Goal: Find specific page/section: Find specific page/section

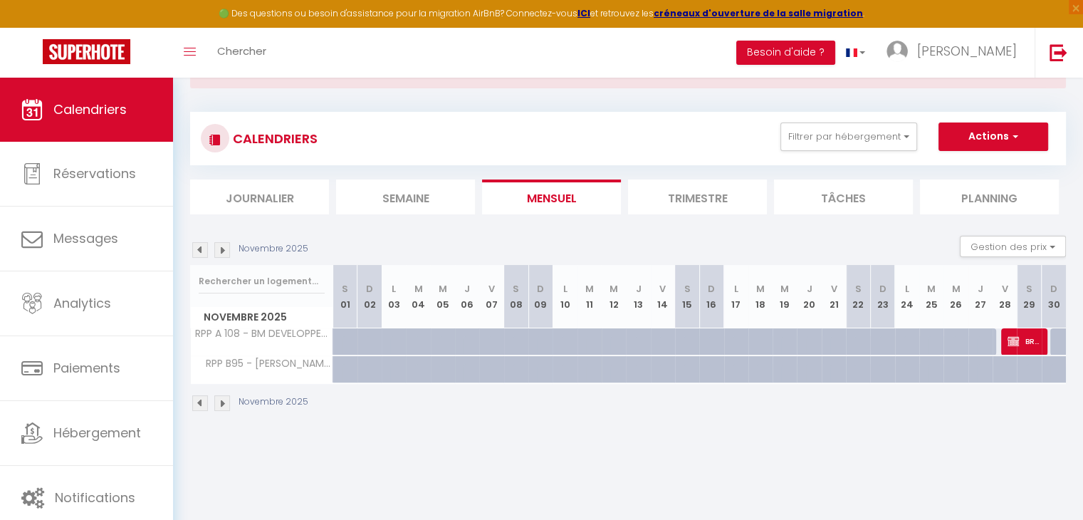
click at [216, 247] on img at bounding box center [222, 250] width 16 height 16
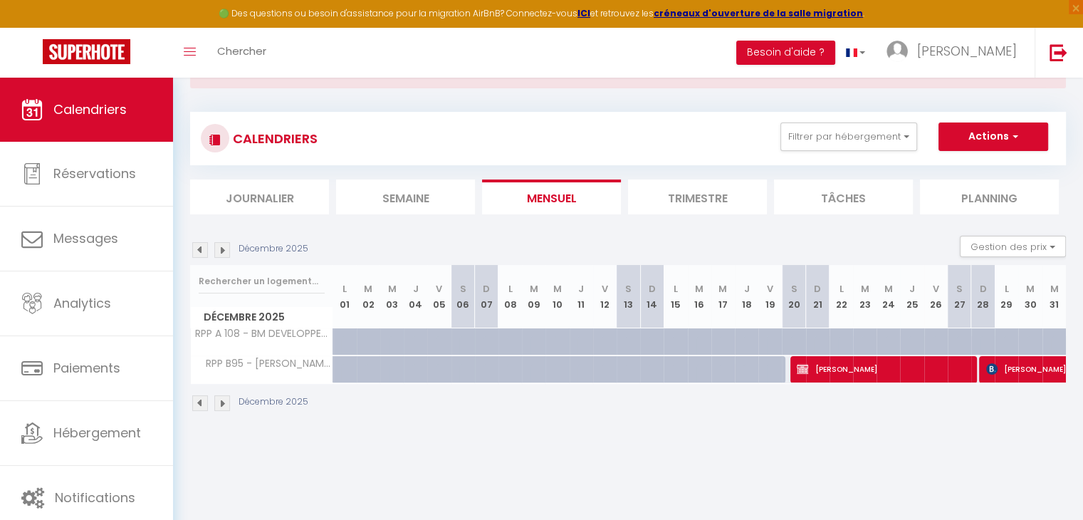
click at [216, 247] on img at bounding box center [222, 250] width 16 height 16
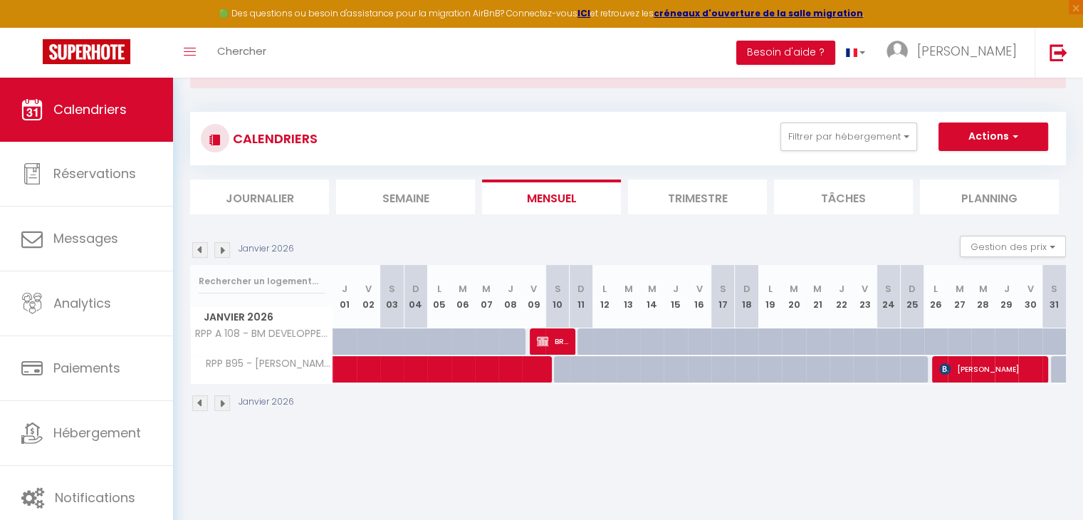
click at [201, 246] on img at bounding box center [200, 250] width 16 height 16
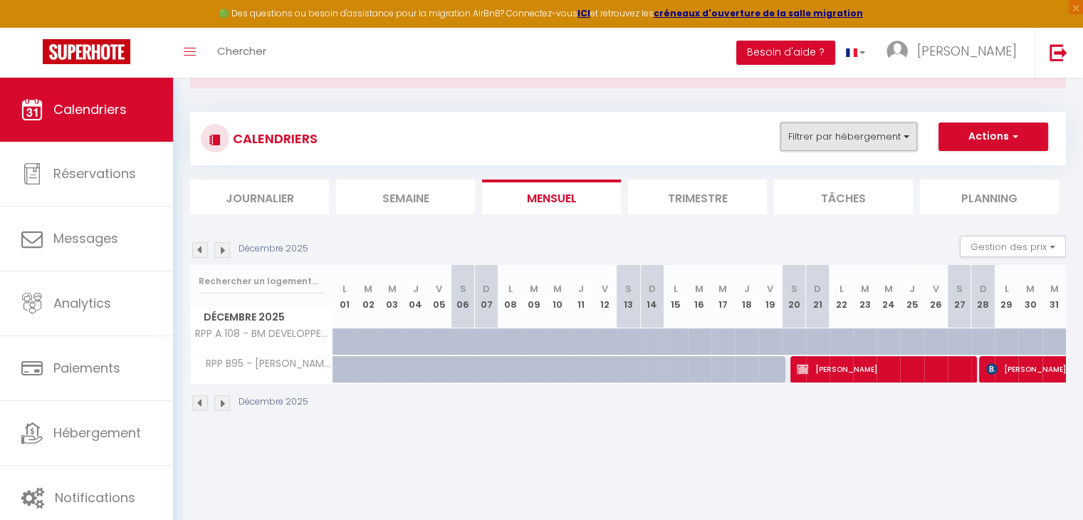
click at [842, 135] on button "Filtrer par hébergement" at bounding box center [848, 136] width 137 height 28
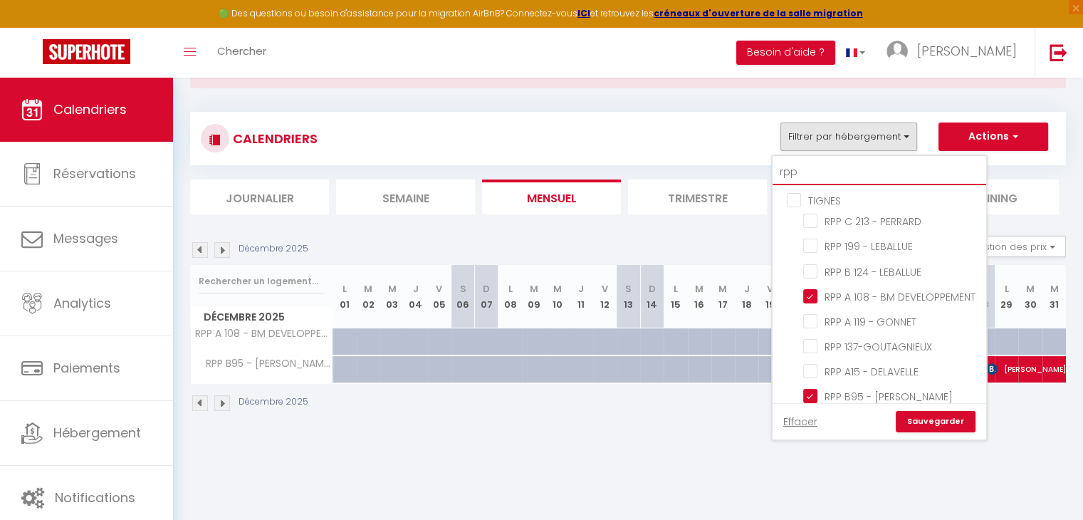
click at [818, 177] on input "rpp" at bounding box center [880, 172] width 214 height 26
type input "rp"
checkbox input "false"
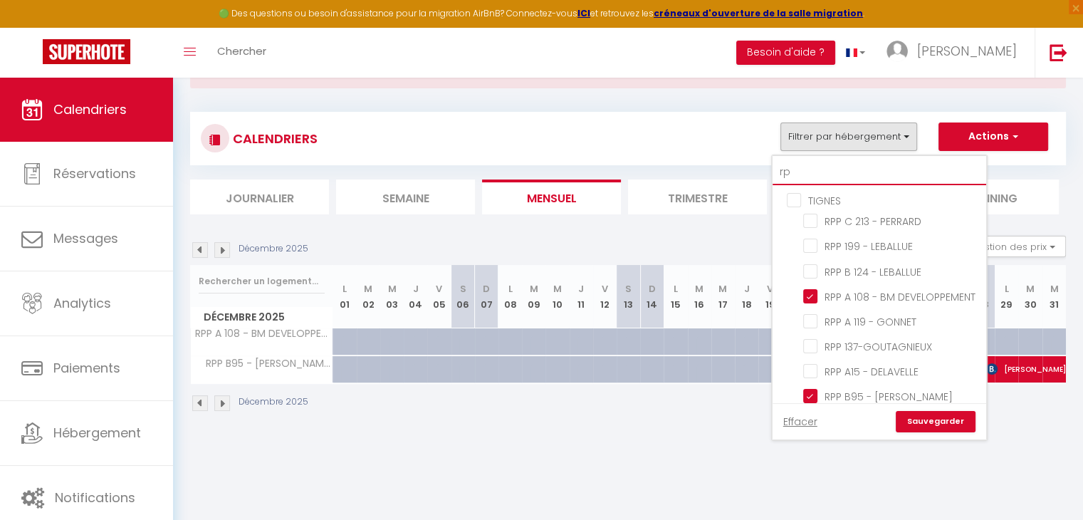
checkbox input "false"
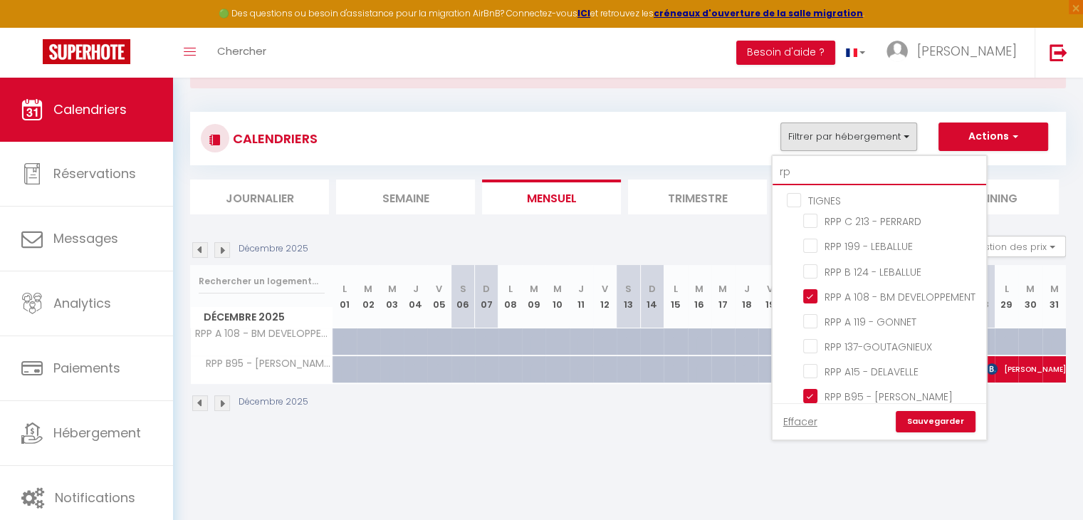
type input "r"
checkbox input "false"
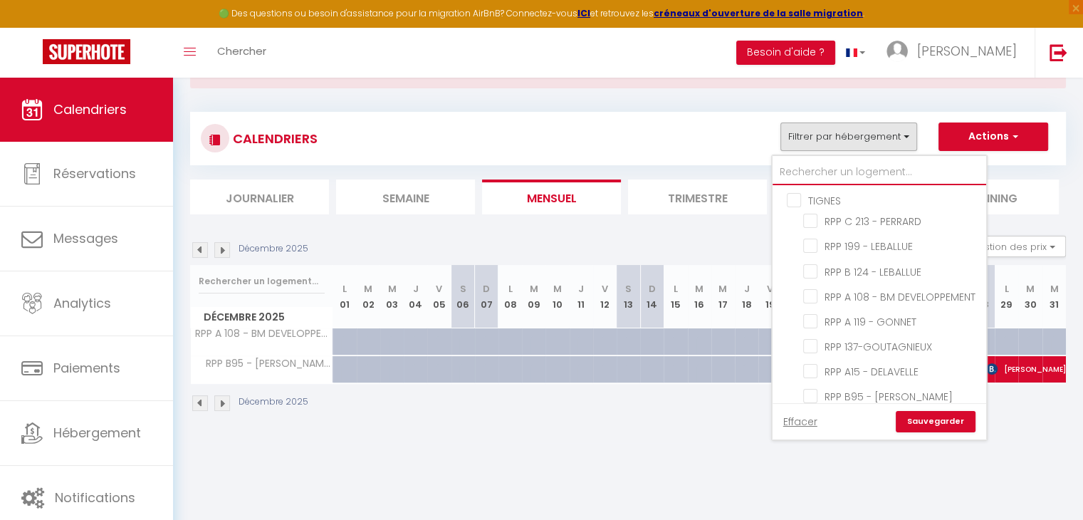
checkbox input "false"
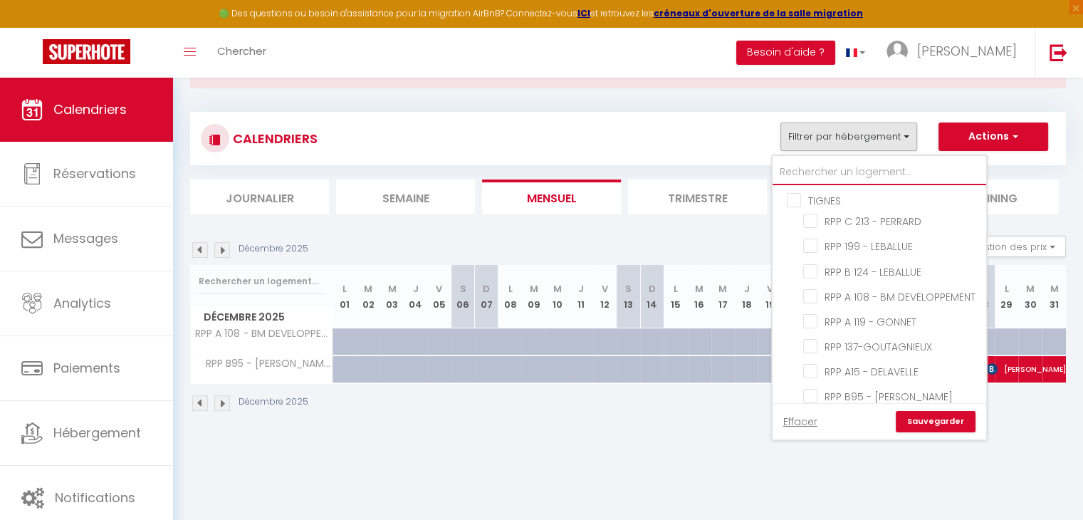
checkbox input "false"
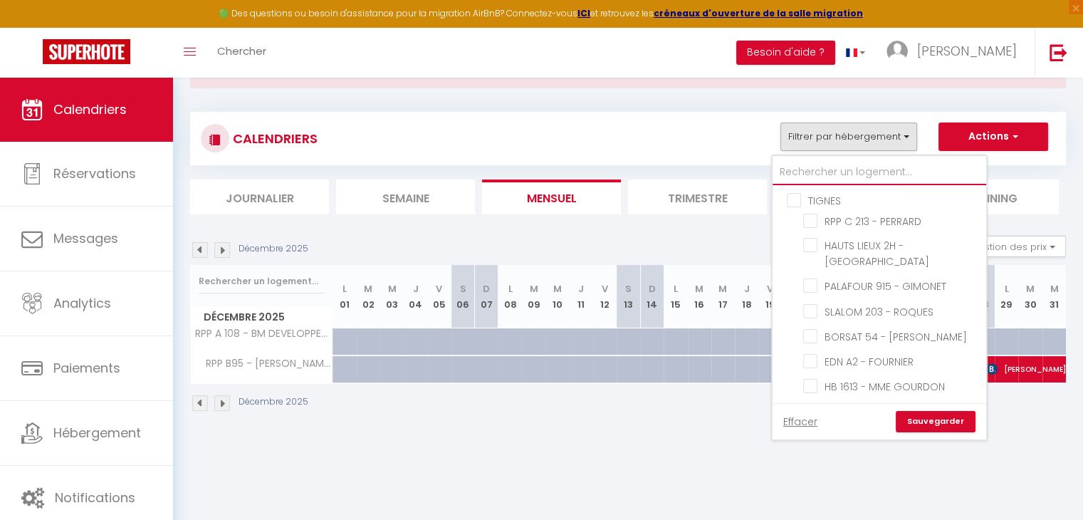
checkbox input "false"
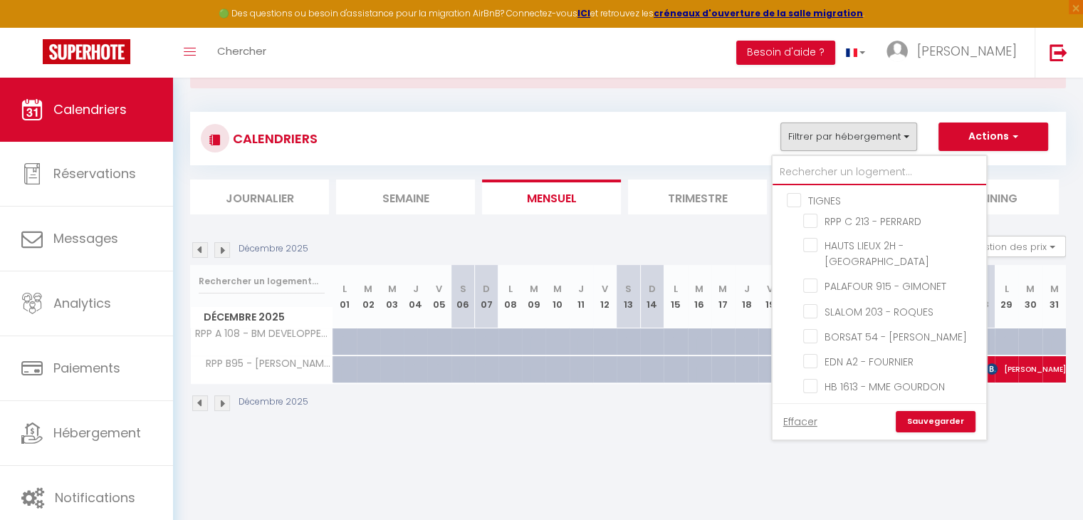
checkbox input "false"
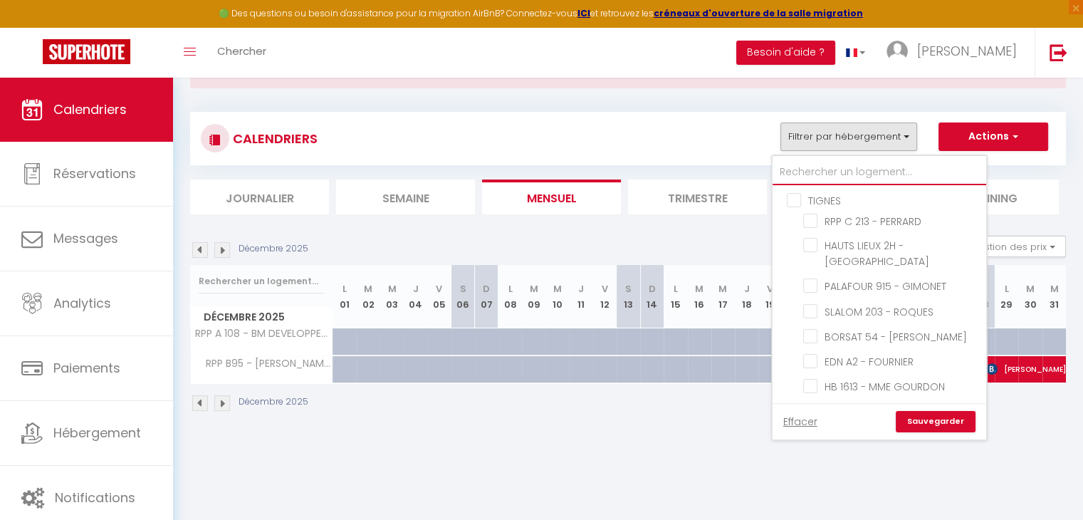
checkbox input "false"
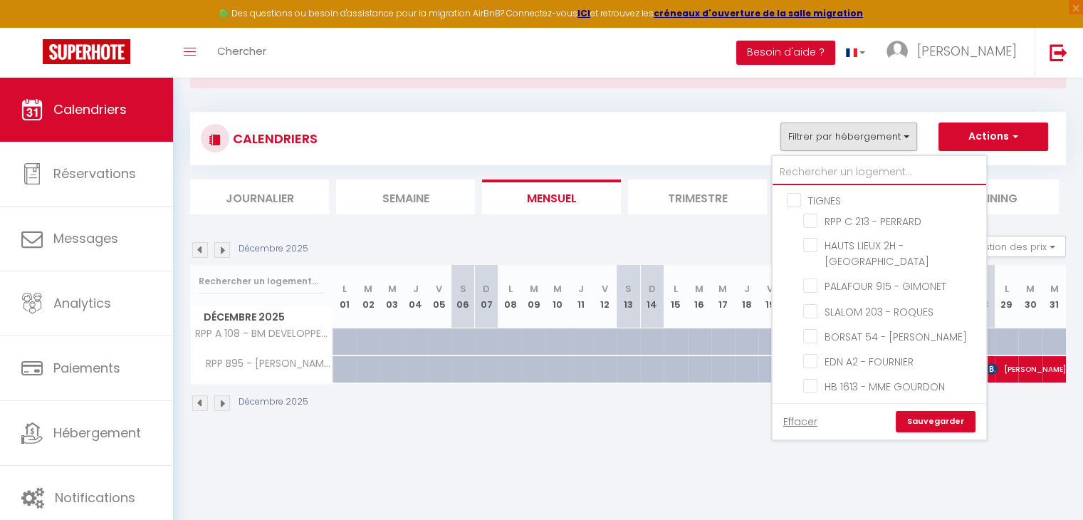
checkbox input "false"
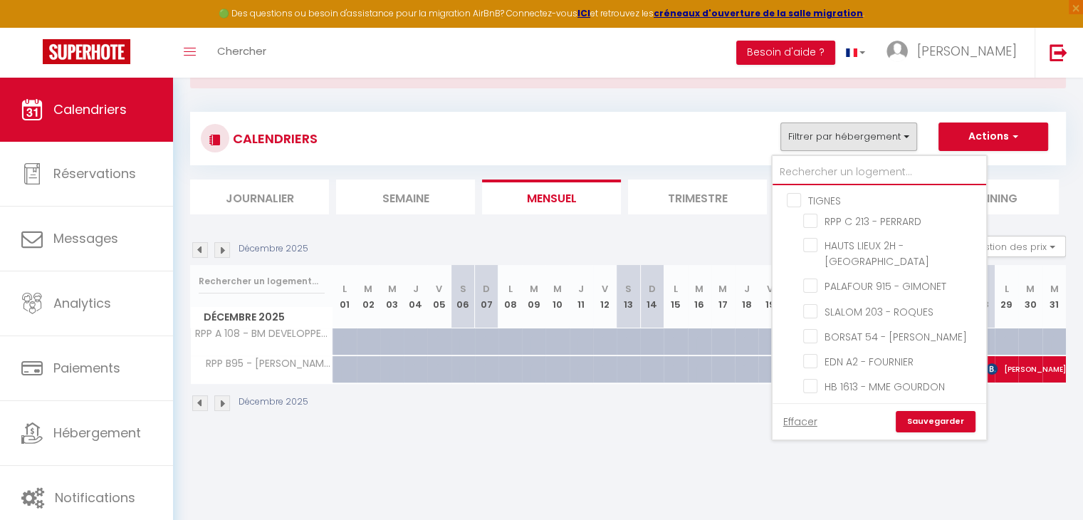
checkbox input "false"
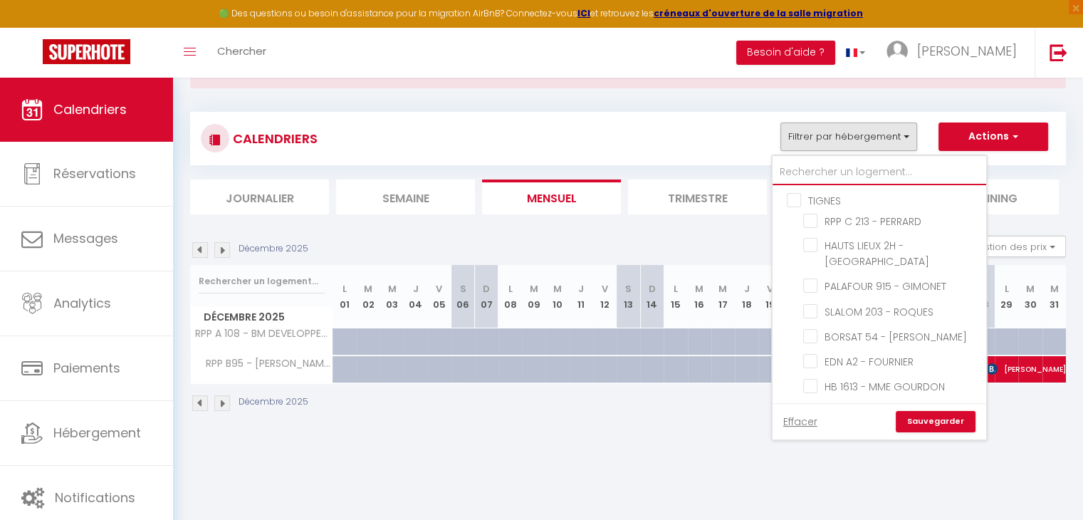
checkbox input "false"
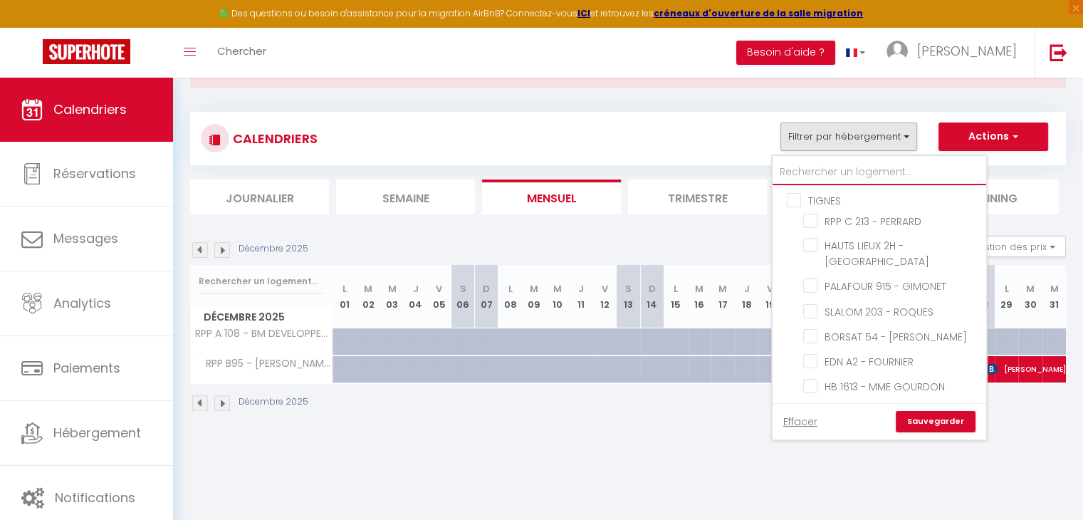
checkbox input "false"
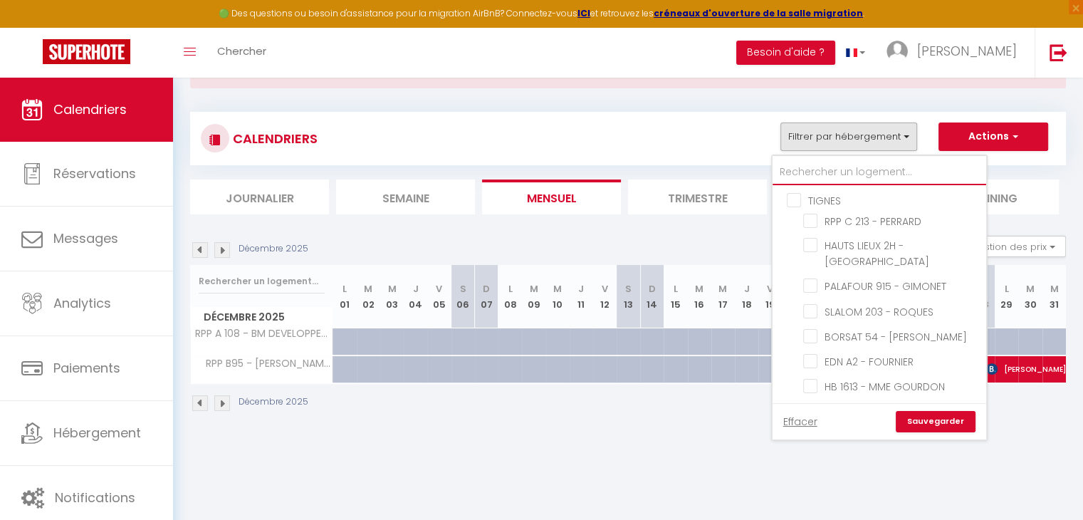
checkbox input "false"
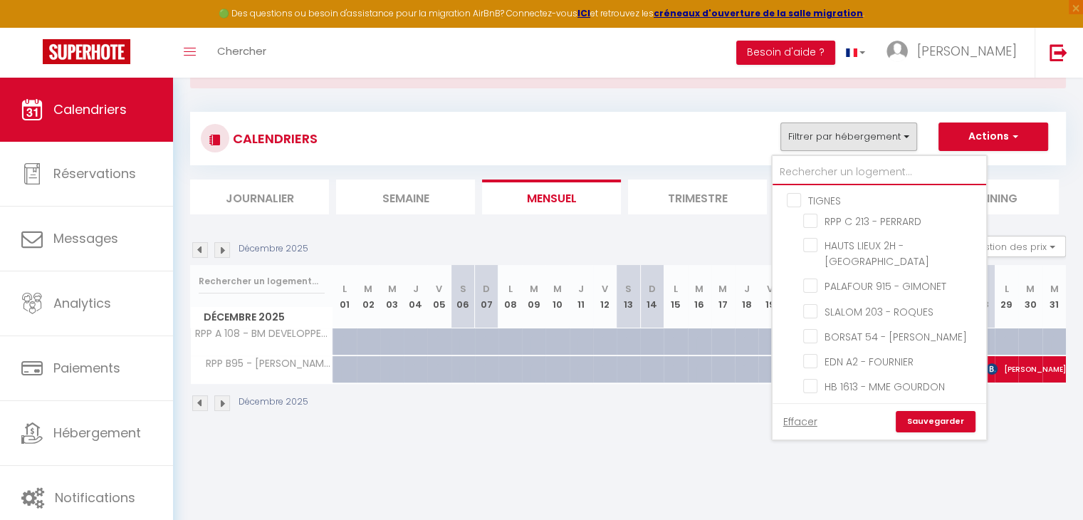
checkbox input "false"
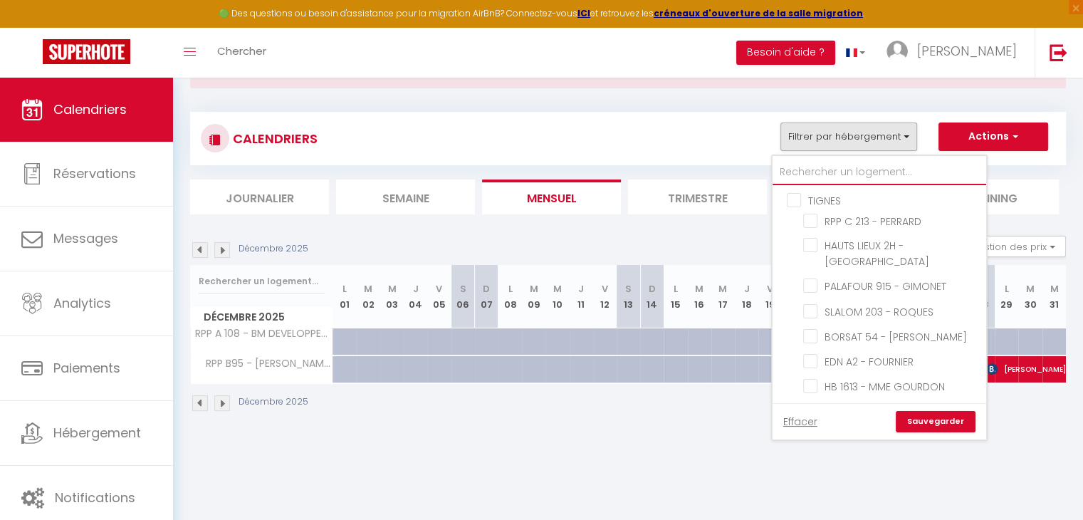
checkbox input "false"
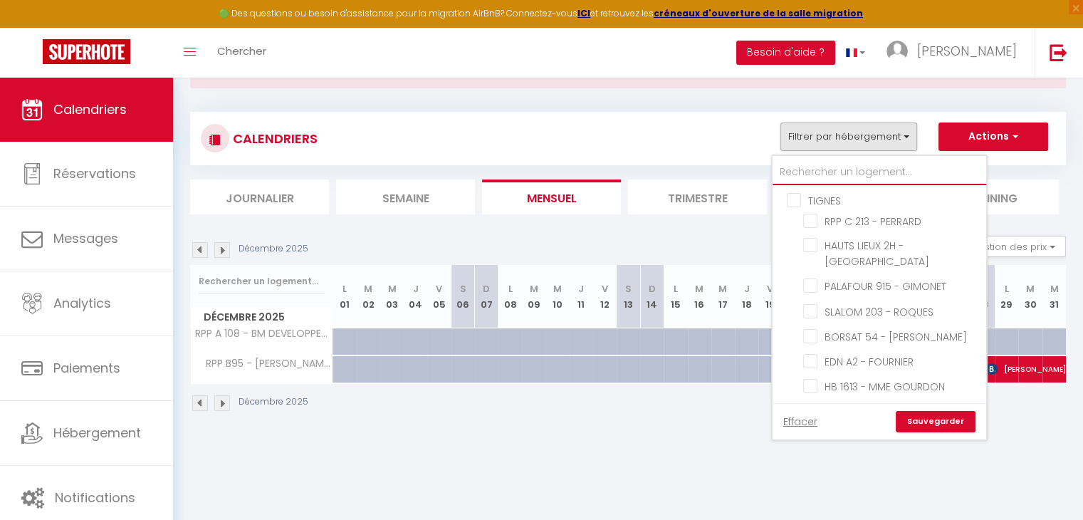
checkbox input "false"
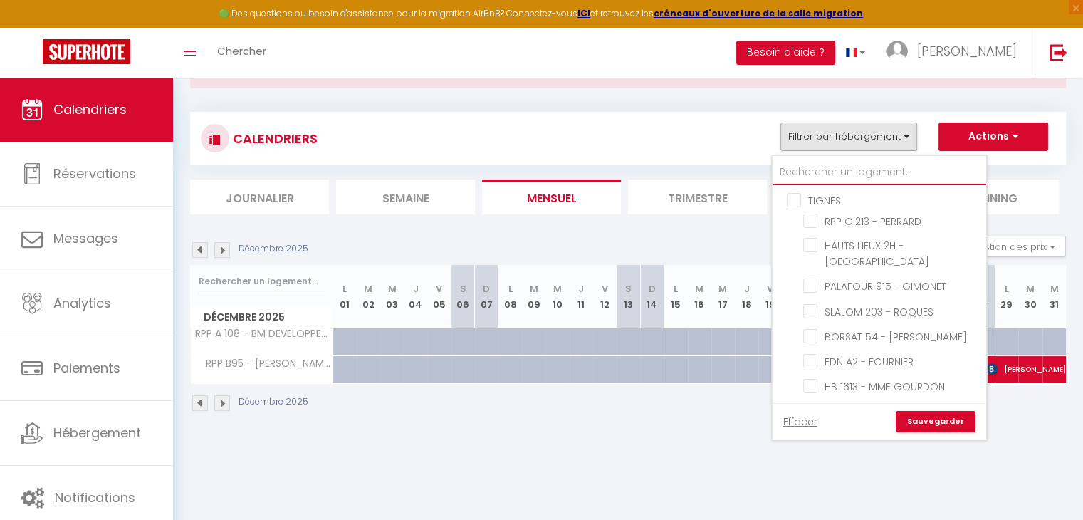
checkbox input "false"
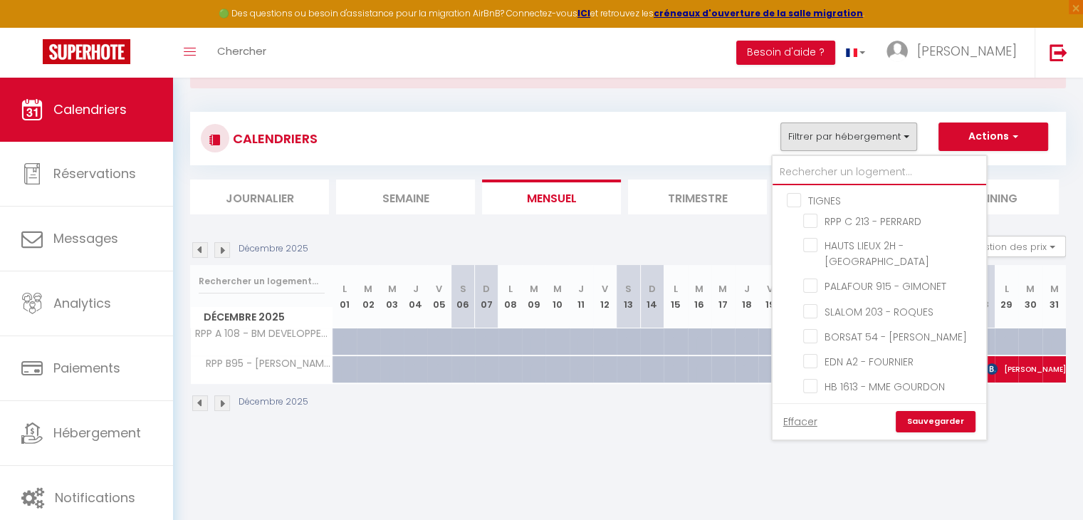
checkbox input "true"
checkbox input "false"
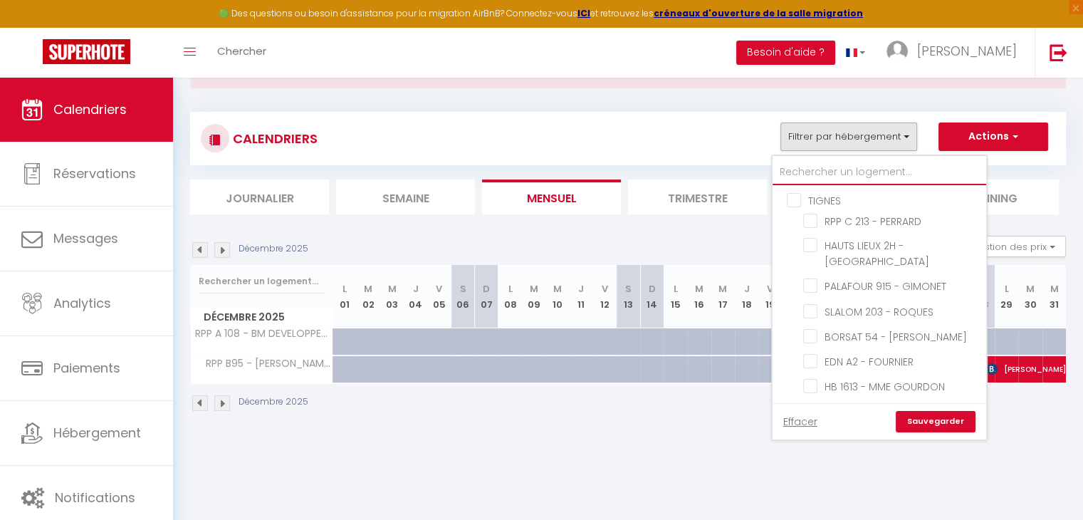
checkbox input "false"
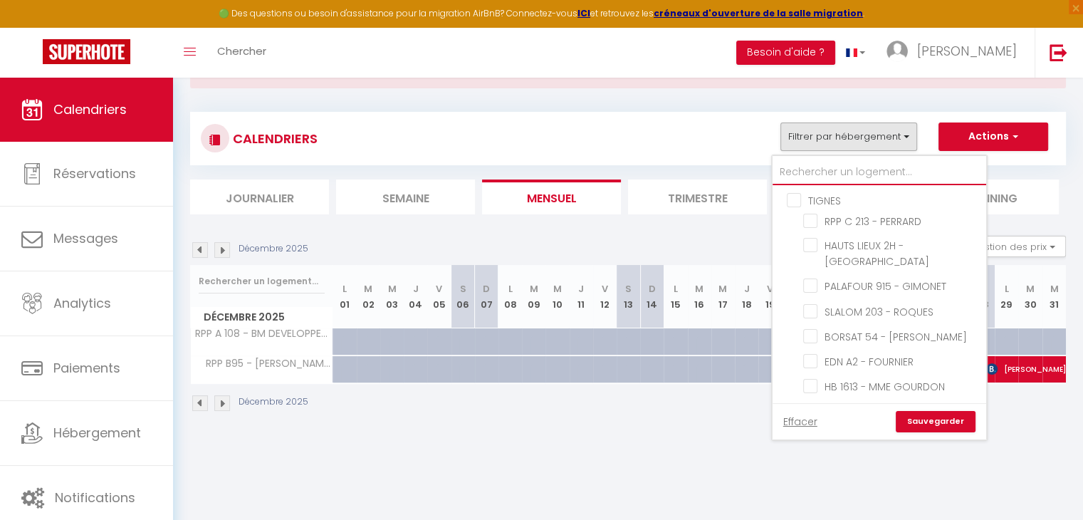
checkbox input "false"
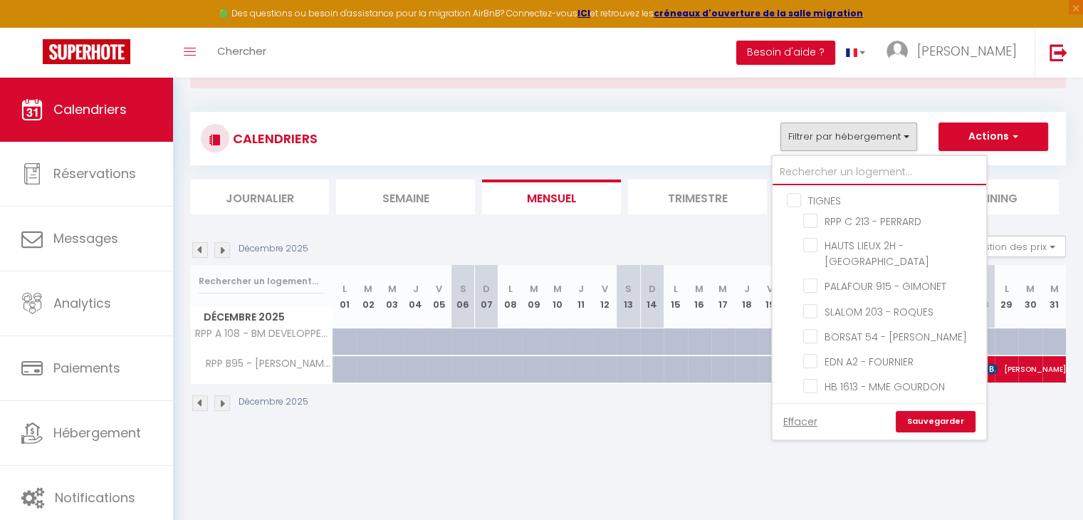
checkbox input "false"
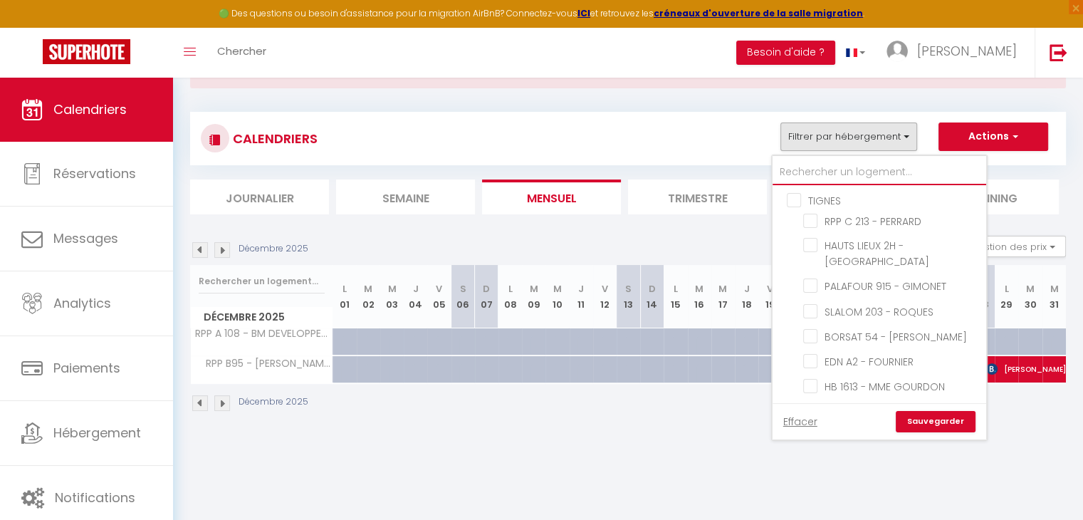
checkbox input "false"
checkbox input "true"
checkbox input "false"
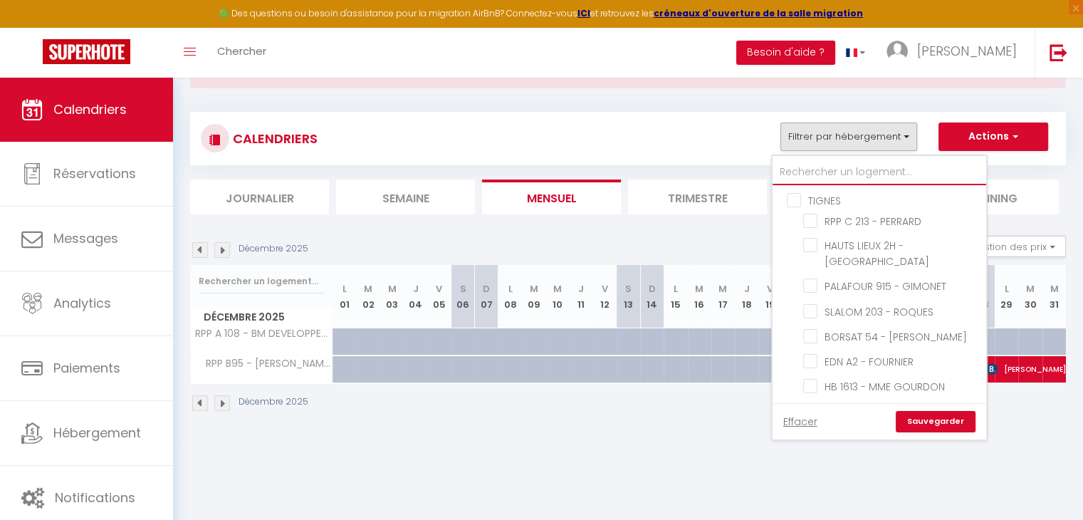
checkbox input "false"
